Goal: Transaction & Acquisition: Purchase product/service

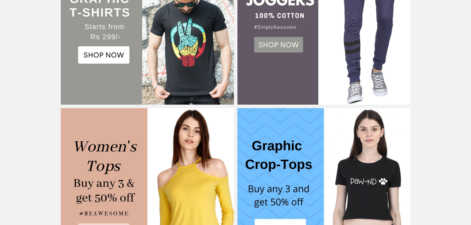
scroll to position [250, 0]
click at [94, 50] on img at bounding box center [147, 18] width 173 height 173
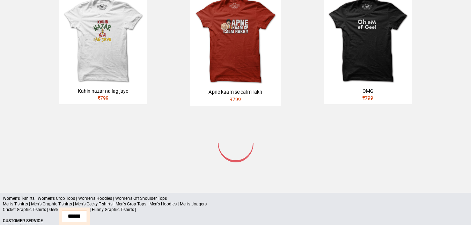
scroll to position [392, 0]
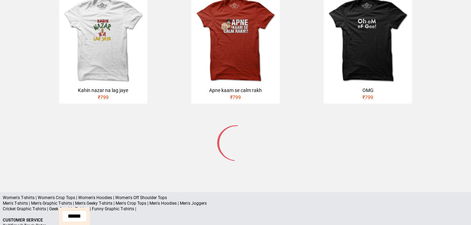
click at [227, 128] on icon at bounding box center [236, 142] width 70 height 70
click at [231, 128] on icon at bounding box center [236, 142] width 70 height 70
click at [232, 129] on icon at bounding box center [236, 142] width 70 height 70
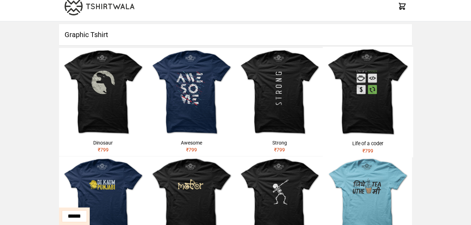
scroll to position [0, 0]
